Goal: Information Seeking & Learning: Learn about a topic

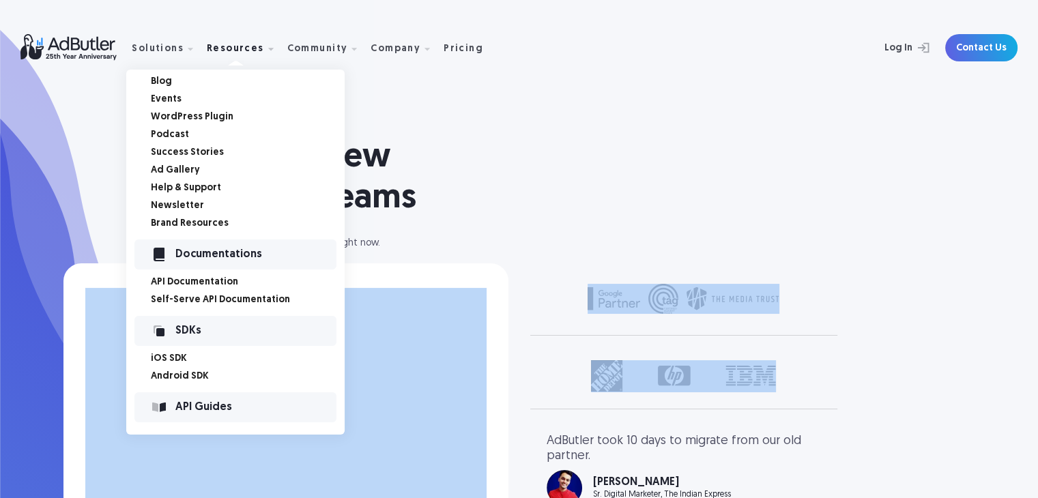
select select "North America"
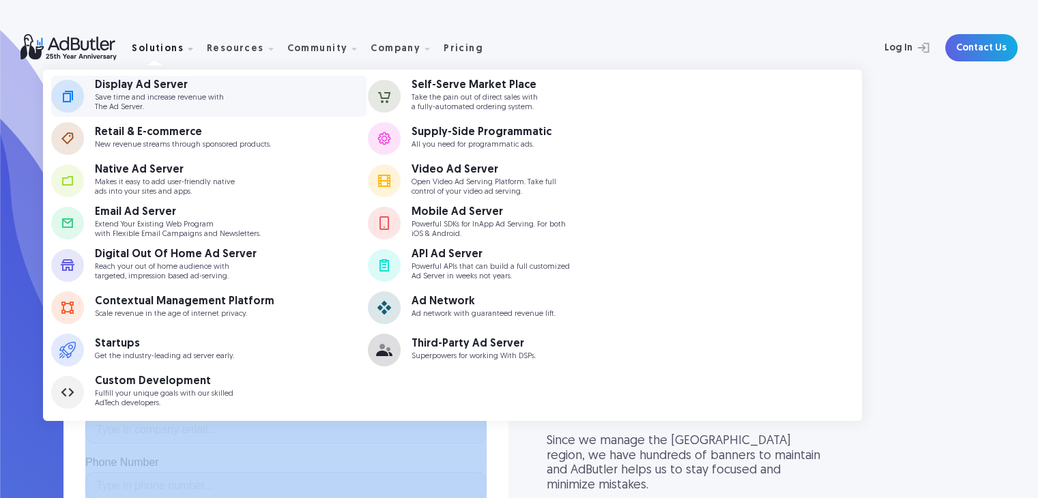
click at [140, 94] on p "Save time and increase revenue with The Ad Server." at bounding box center [159, 103] width 129 height 18
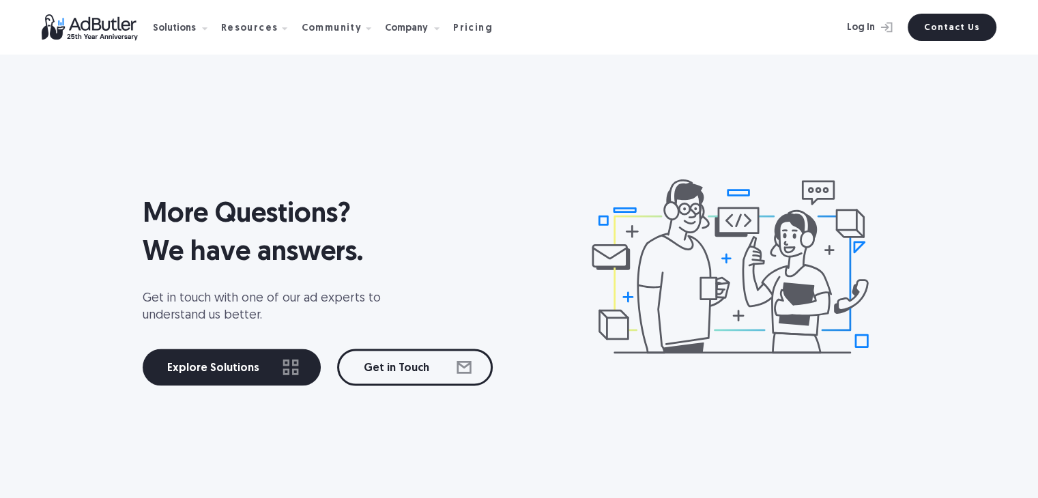
scroll to position [7192, 0]
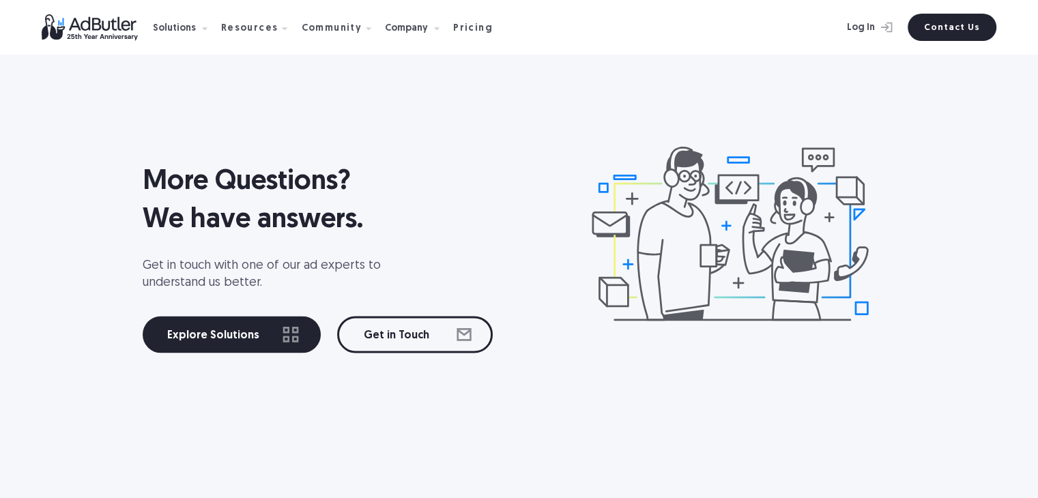
click at [61, 186] on div "More Questions? We have answers. Get in touch with one of our ad experts to und…" at bounding box center [519, 249] width 983 height 410
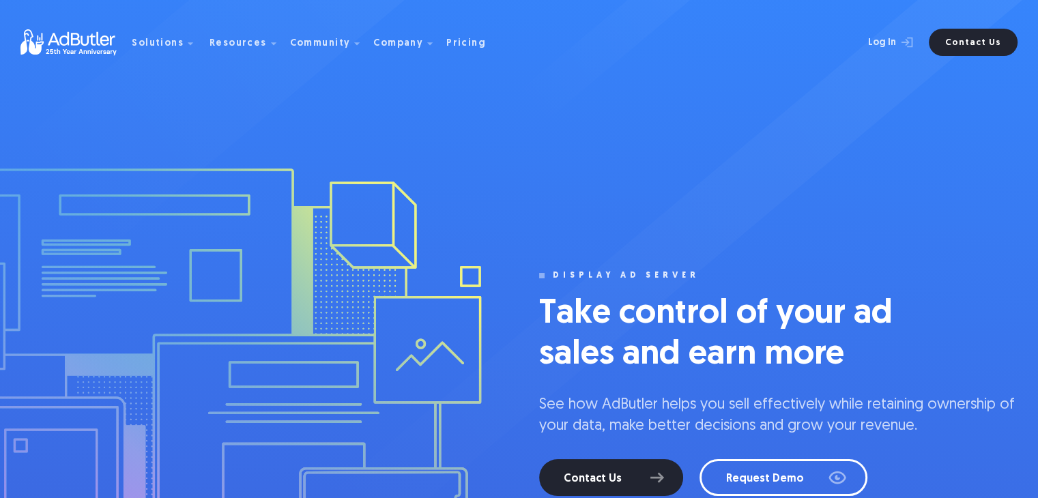
scroll to position [0, 0]
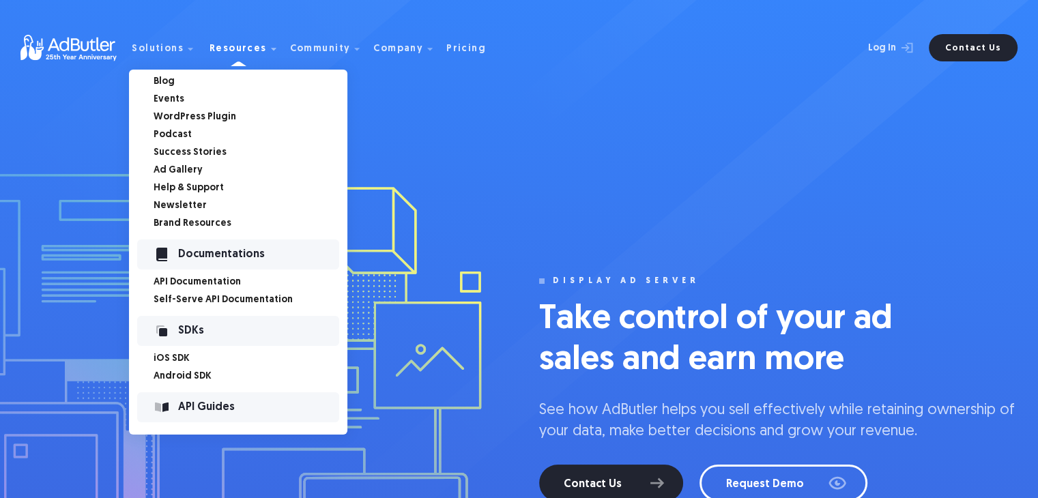
click at [185, 379] on link "Android SDK" at bounding box center [251, 377] width 194 height 10
